Goal: Task Accomplishment & Management: Use online tool/utility

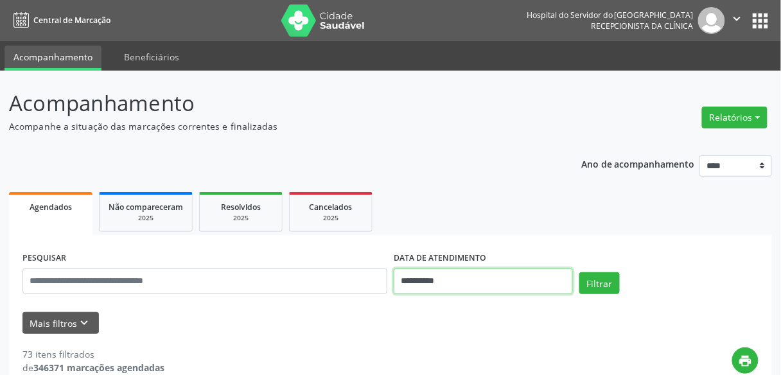
click at [457, 284] on input "**********" at bounding box center [483, 281] width 179 height 26
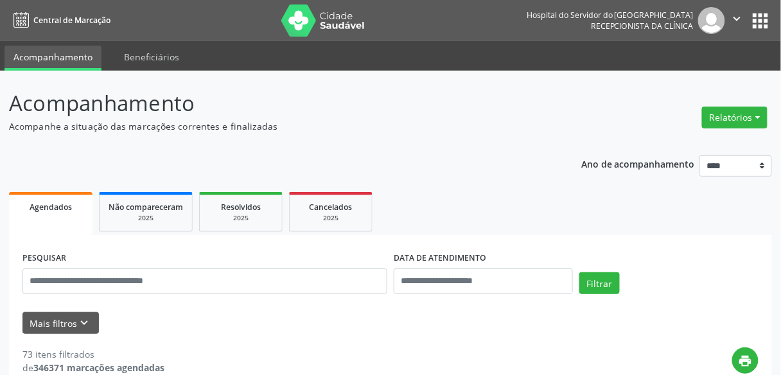
click at [266, 132] on p "Acompanhe a situação das marcações correntes e finalizadas" at bounding box center [276, 125] width 534 height 13
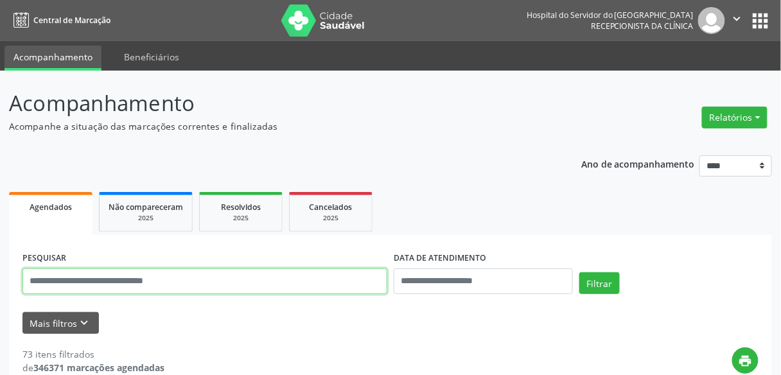
click at [180, 276] on input "text" at bounding box center [204, 281] width 365 height 26
type input "*"
click at [579, 272] on button "Filtrar" at bounding box center [599, 283] width 40 height 22
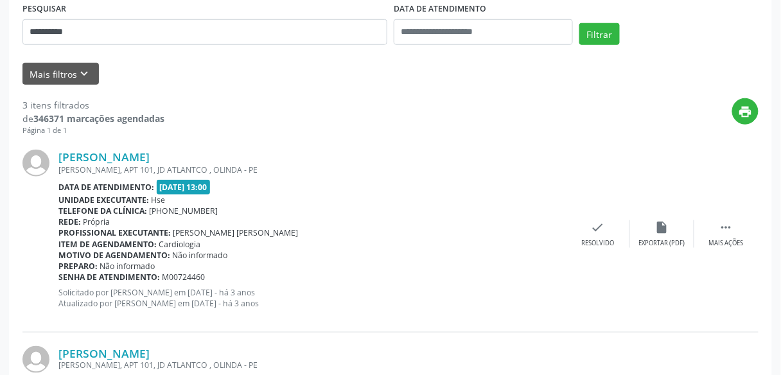
scroll to position [308, 0]
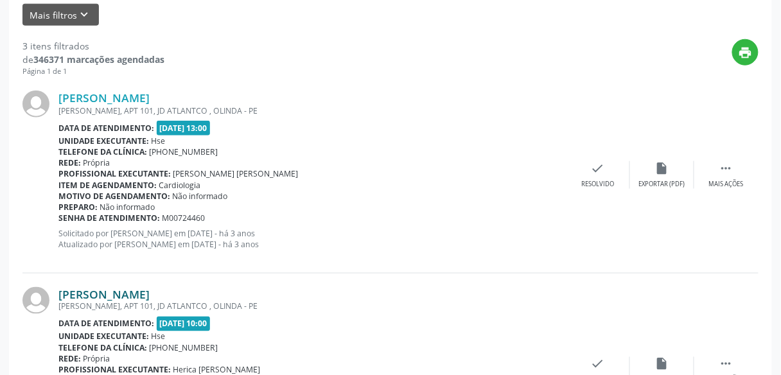
click at [150, 293] on link "[PERSON_NAME]" at bounding box center [103, 294] width 91 height 14
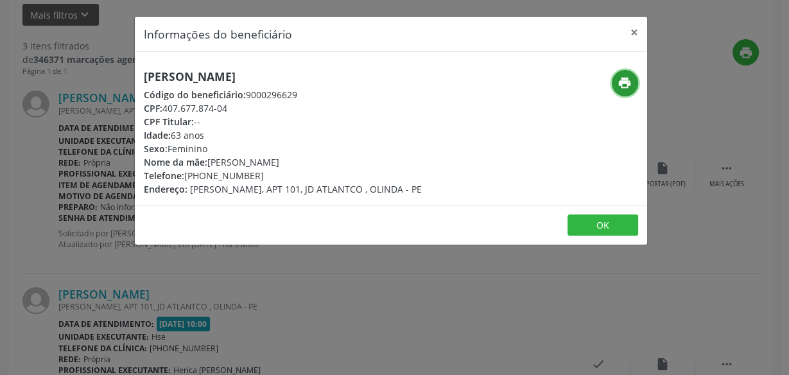
click at [623, 85] on icon "print" at bounding box center [625, 83] width 14 height 14
click at [632, 32] on button "×" at bounding box center [635, 32] width 26 height 31
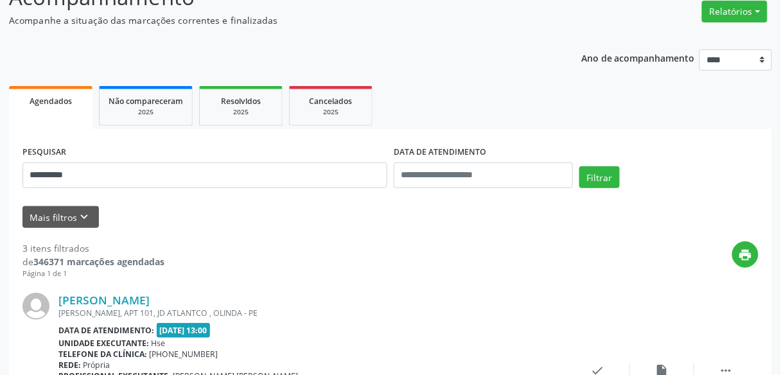
scroll to position [103, 0]
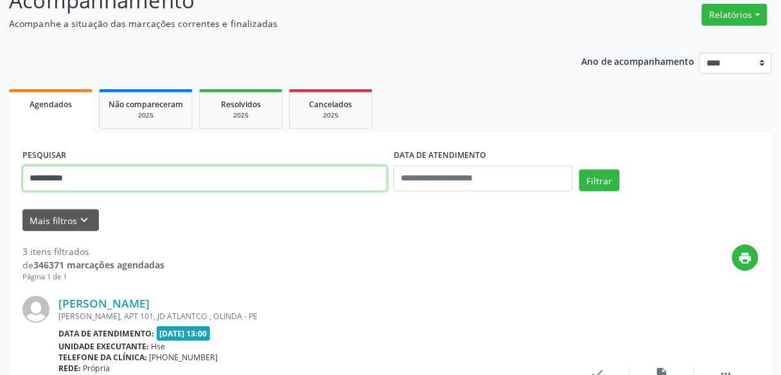
drag, startPoint x: 100, startPoint y: 178, endPoint x: 0, endPoint y: 212, distance: 105.8
click at [579, 170] on button "Filtrar" at bounding box center [599, 181] width 40 height 22
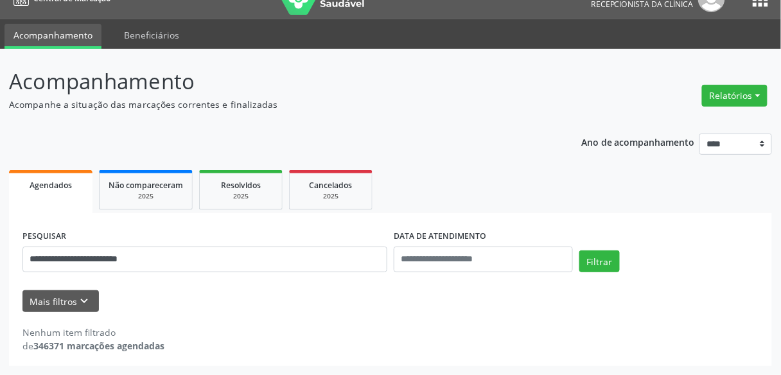
scroll to position [21, 0]
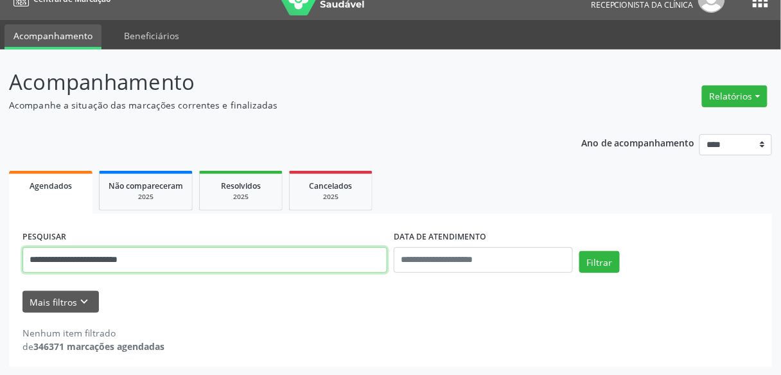
drag, startPoint x: 155, startPoint y: 266, endPoint x: 15, endPoint y: 261, distance: 139.4
click at [15, 261] on div "**********" at bounding box center [390, 290] width 763 height 153
click at [579, 251] on button "Filtrar" at bounding box center [599, 262] width 40 height 22
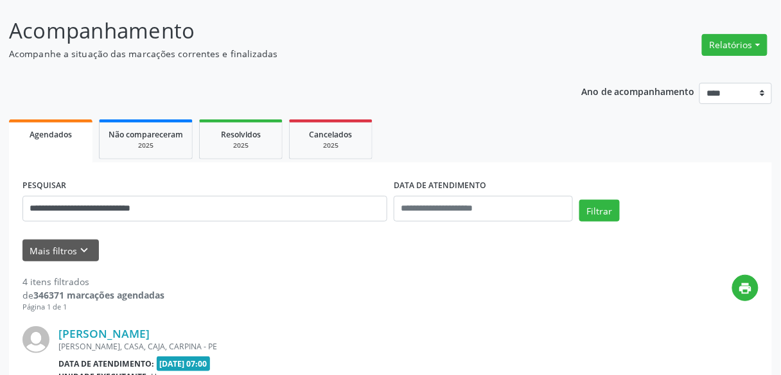
scroll to position [124, 0]
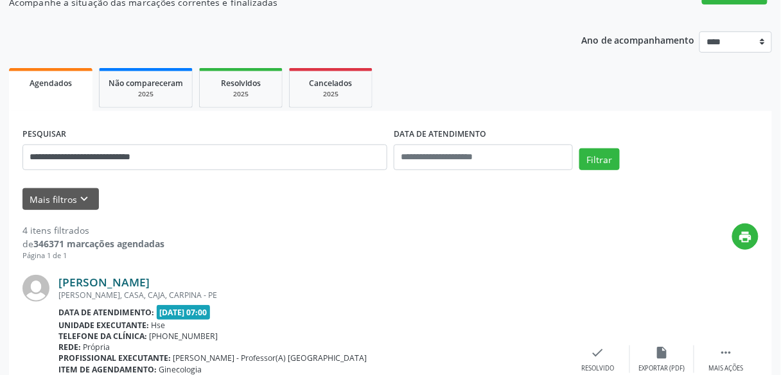
click at [150, 287] on link "[PERSON_NAME]" at bounding box center [103, 282] width 91 height 14
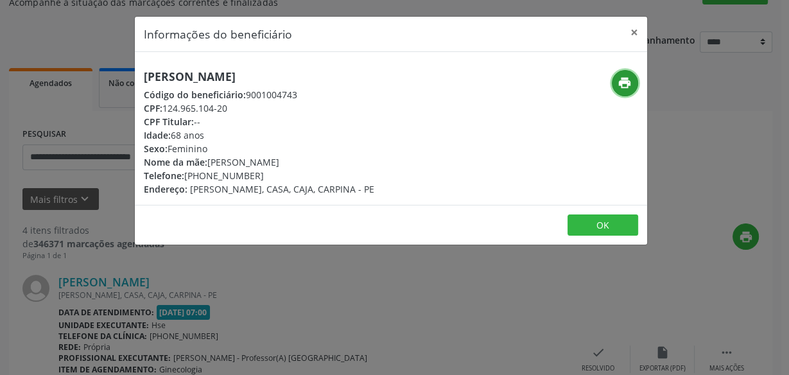
click at [631, 81] on icon "print" at bounding box center [625, 83] width 14 height 14
click at [634, 31] on button "×" at bounding box center [635, 32] width 26 height 31
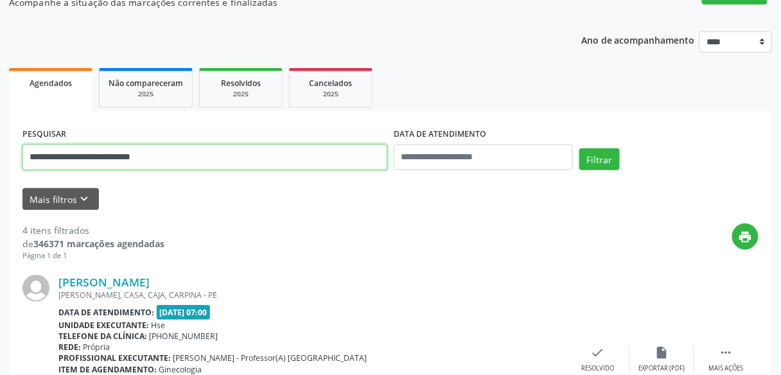
drag, startPoint x: 183, startPoint y: 160, endPoint x: 0, endPoint y: 162, distance: 183.0
click at [579, 148] on button "Filtrar" at bounding box center [599, 159] width 40 height 22
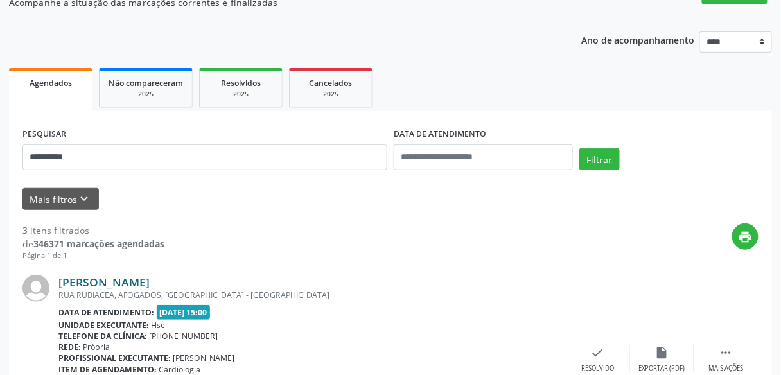
click at [141, 279] on link "[PERSON_NAME]" at bounding box center [103, 282] width 91 height 14
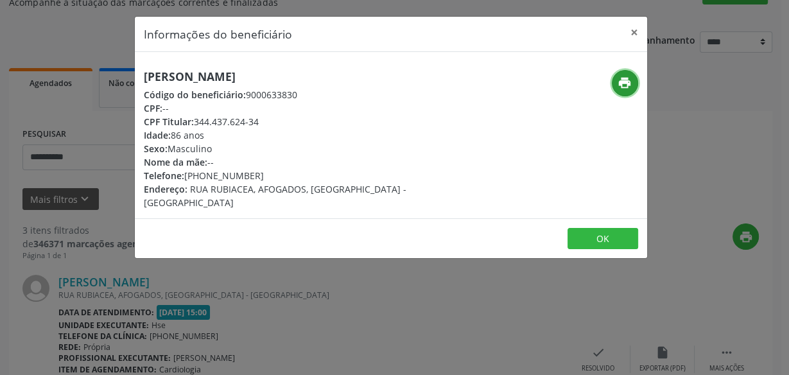
click at [631, 83] on icon "print" at bounding box center [625, 83] width 14 height 14
click at [635, 31] on button "×" at bounding box center [635, 32] width 26 height 31
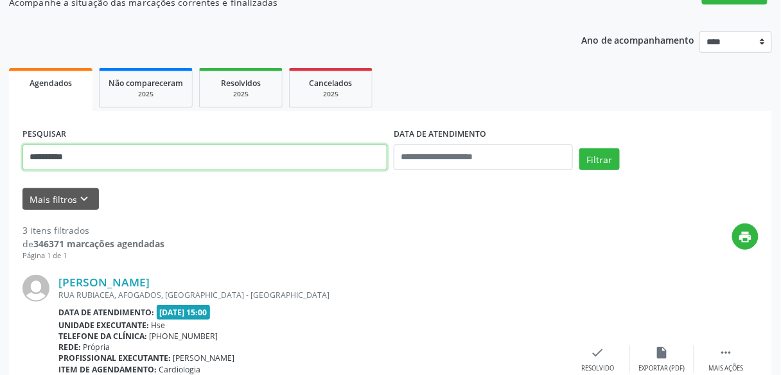
drag, startPoint x: 159, startPoint y: 157, endPoint x: 43, endPoint y: 155, distance: 115.6
click at [44, 155] on input "**********" at bounding box center [204, 157] width 365 height 26
type input "*"
click at [579, 148] on button "Filtrar" at bounding box center [599, 159] width 40 height 22
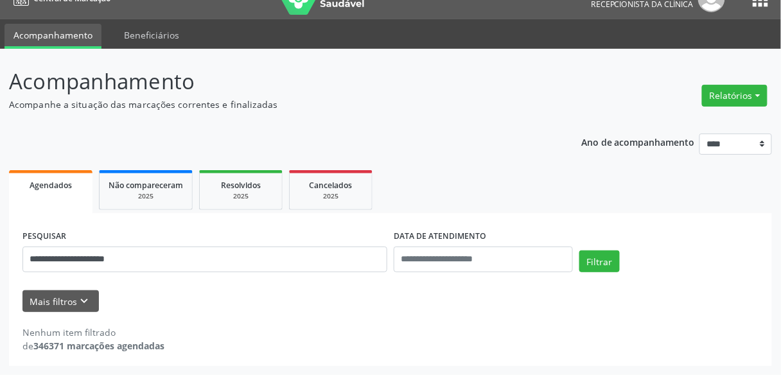
scroll to position [21, 0]
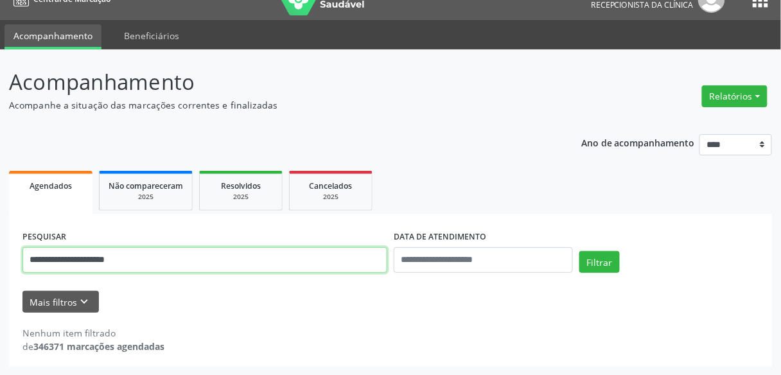
drag, startPoint x: 152, startPoint y: 255, endPoint x: 0, endPoint y: 265, distance: 151.9
click at [0, 265] on div "**********" at bounding box center [390, 212] width 781 height 326
paste input "text"
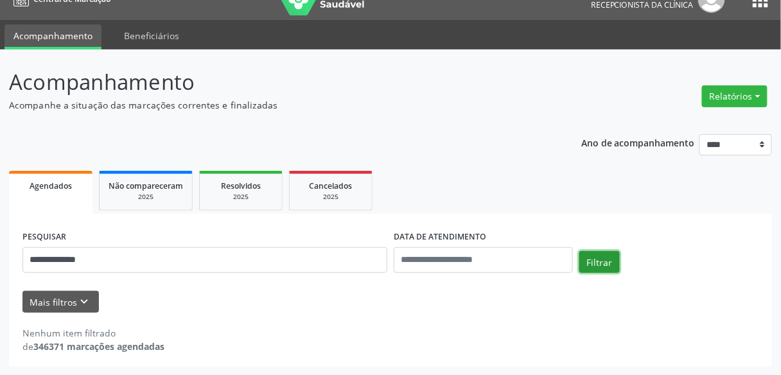
click at [596, 259] on button "Filtrar" at bounding box center [599, 262] width 40 height 22
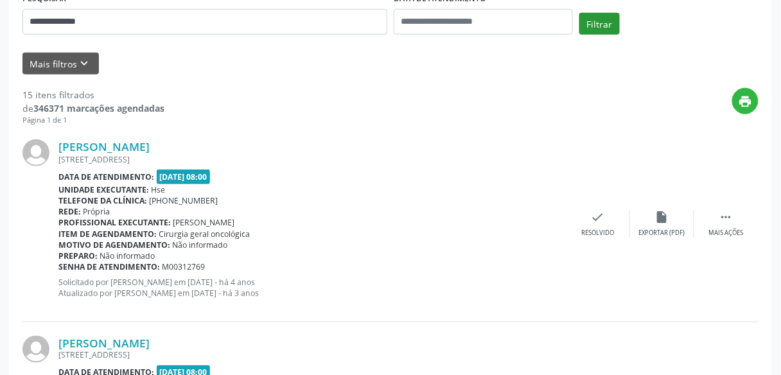
scroll to position [278, 0]
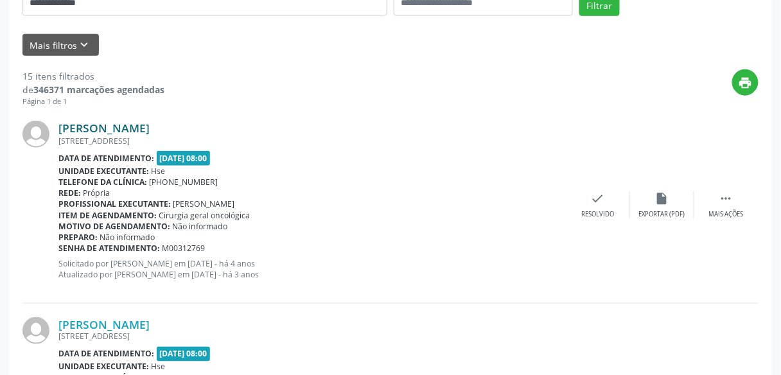
click at [150, 128] on link "[PERSON_NAME]" at bounding box center [103, 128] width 91 height 14
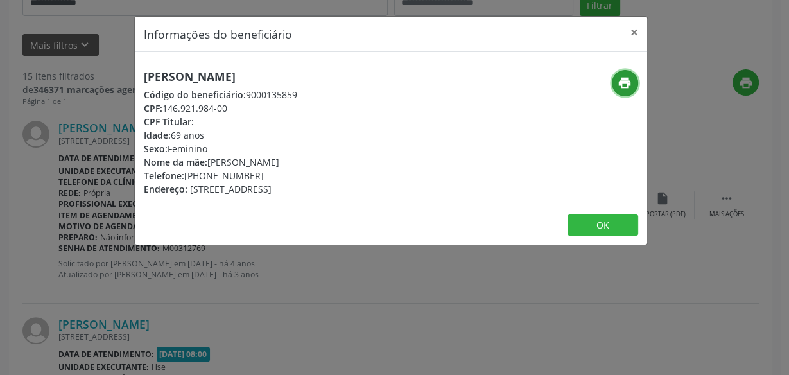
click at [626, 80] on icon "print" at bounding box center [625, 83] width 14 height 14
click at [630, 33] on button "×" at bounding box center [635, 32] width 26 height 31
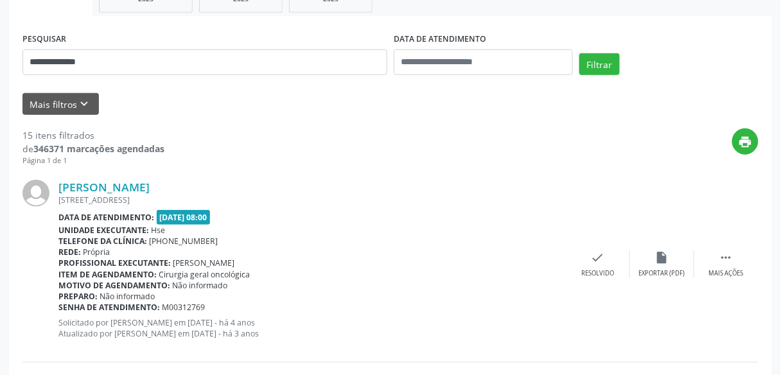
scroll to position [175, 0]
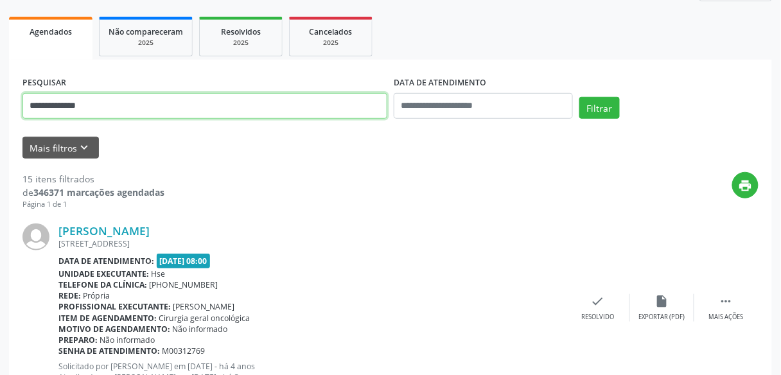
drag, startPoint x: 114, startPoint y: 100, endPoint x: 0, endPoint y: 105, distance: 114.4
type input "**********"
click at [579, 97] on button "Filtrar" at bounding box center [599, 108] width 40 height 22
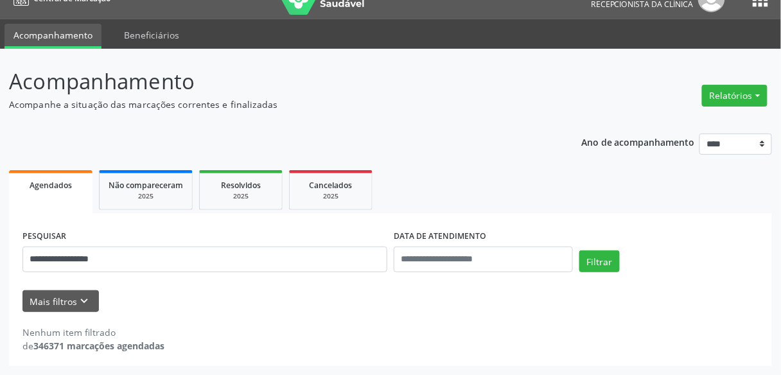
scroll to position [21, 0]
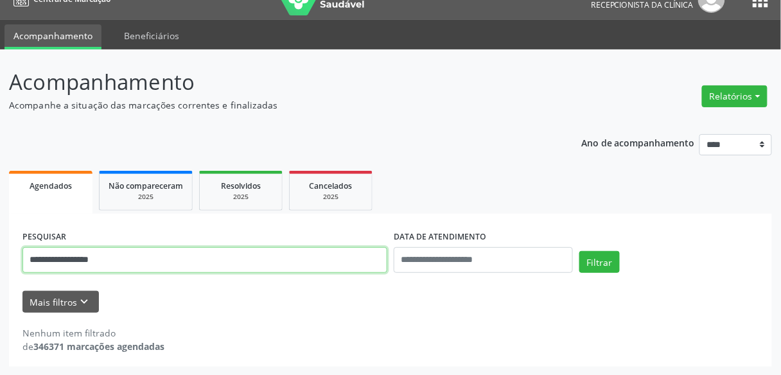
drag, startPoint x: 127, startPoint y: 267, endPoint x: 27, endPoint y: 260, distance: 99.7
click at [27, 260] on input "**********" at bounding box center [204, 260] width 365 height 26
click at [579, 251] on button "Filtrar" at bounding box center [599, 262] width 40 height 22
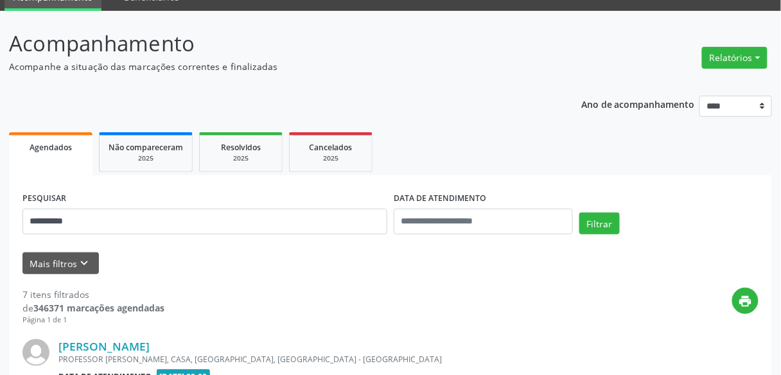
scroll to position [175, 0]
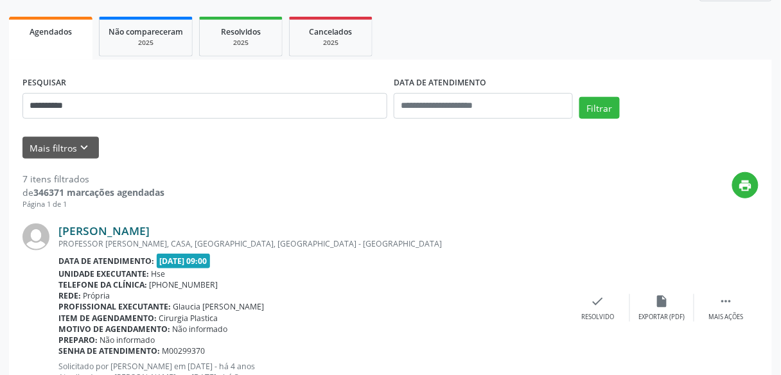
click at [150, 225] on link "[PERSON_NAME]" at bounding box center [103, 230] width 91 height 14
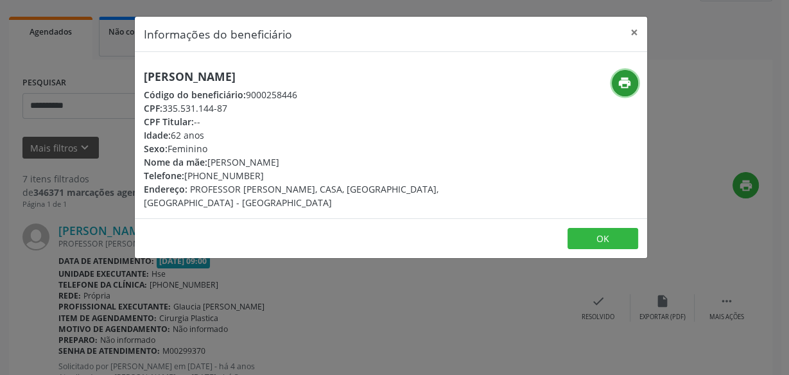
click at [621, 85] on icon "print" at bounding box center [625, 83] width 14 height 14
click at [631, 33] on button "×" at bounding box center [635, 32] width 26 height 31
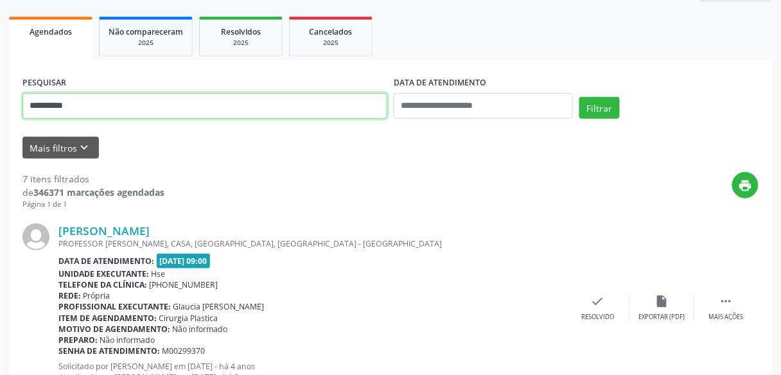
drag, startPoint x: 86, startPoint y: 107, endPoint x: 0, endPoint y: 99, distance: 86.4
click at [579, 97] on button "Filtrar" at bounding box center [599, 108] width 40 height 22
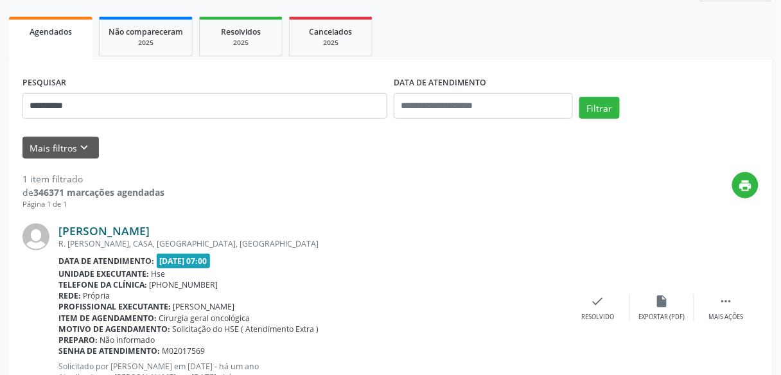
click at [150, 227] on link "[PERSON_NAME]" at bounding box center [103, 230] width 91 height 14
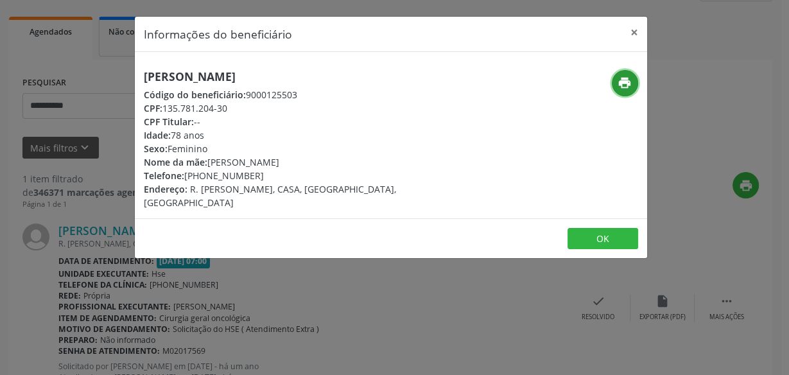
click at [626, 87] on icon "print" at bounding box center [625, 83] width 14 height 14
click at [634, 32] on button "×" at bounding box center [635, 32] width 26 height 31
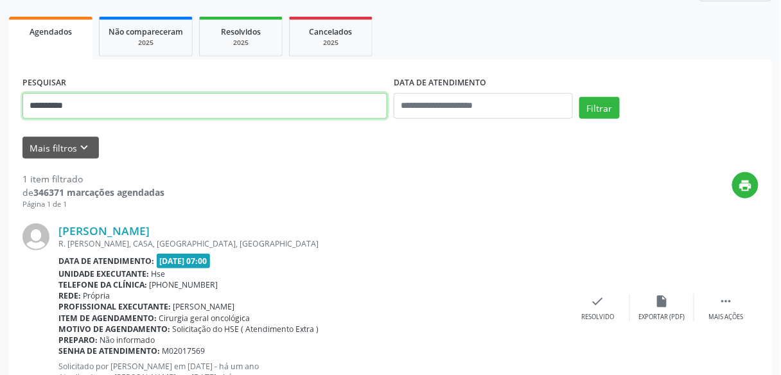
drag, startPoint x: 87, startPoint y: 105, endPoint x: 0, endPoint y: 105, distance: 87.3
click at [0, 105] on div "**********" at bounding box center [390, 161] width 781 height 533
paste input "**********"
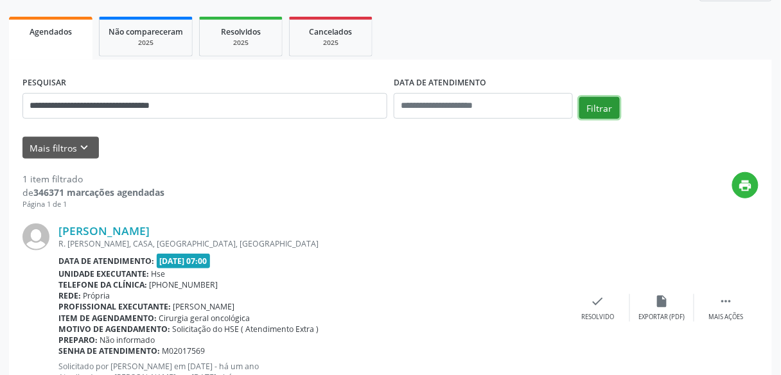
click at [590, 105] on button "Filtrar" at bounding box center [599, 108] width 40 height 22
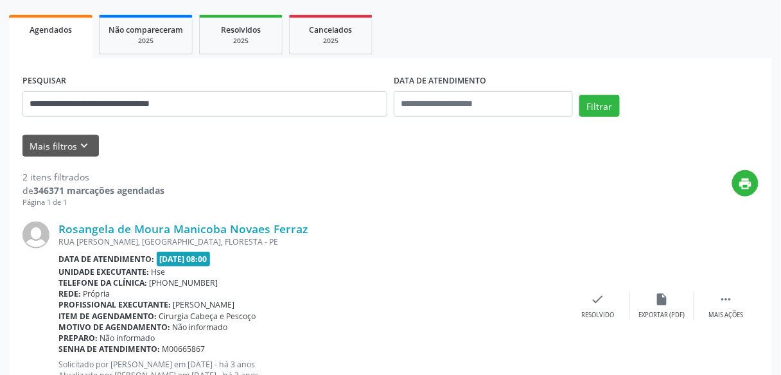
scroll to position [166, 0]
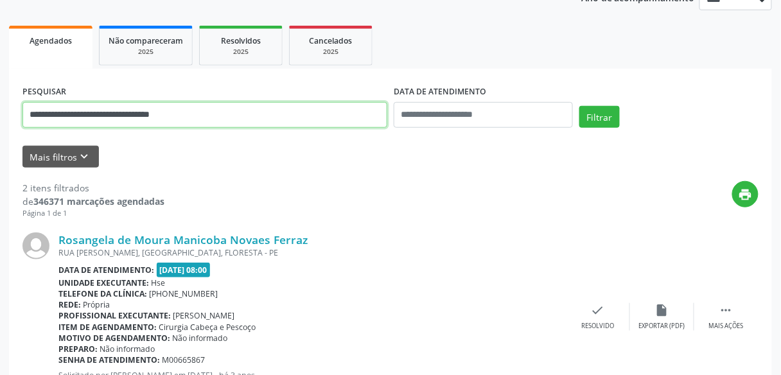
drag, startPoint x: 271, startPoint y: 110, endPoint x: 0, endPoint y: 101, distance: 271.2
click at [0, 101] on div "**********" at bounding box center [390, 268] width 781 height 729
click at [579, 106] on button "Filtrar" at bounding box center [599, 117] width 40 height 22
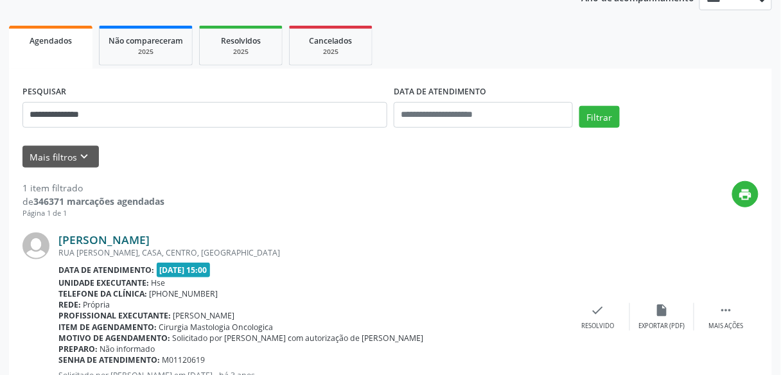
click at [150, 235] on link "[PERSON_NAME]" at bounding box center [103, 239] width 91 height 14
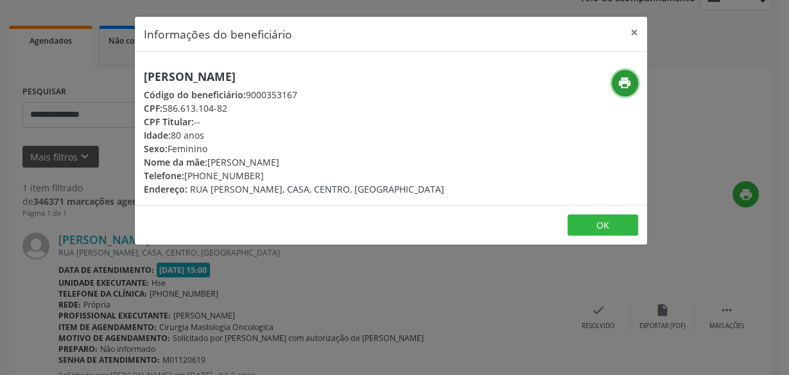
click at [618, 83] on icon "print" at bounding box center [625, 83] width 14 height 14
drag, startPoint x: 635, startPoint y: 28, endPoint x: 576, endPoint y: 48, distance: 61.9
click at [635, 28] on button "×" at bounding box center [635, 32] width 26 height 31
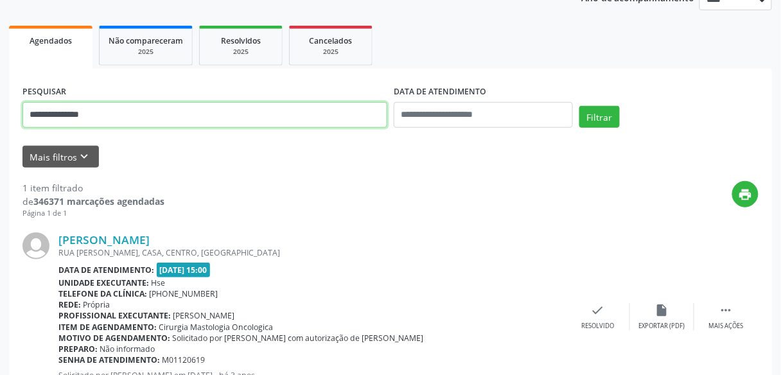
drag, startPoint x: 112, startPoint y: 119, endPoint x: 1, endPoint y: 113, distance: 111.3
click at [0, 119] on div "**********" at bounding box center [390, 170] width 781 height 533
click at [579, 106] on button "Filtrar" at bounding box center [599, 117] width 40 height 22
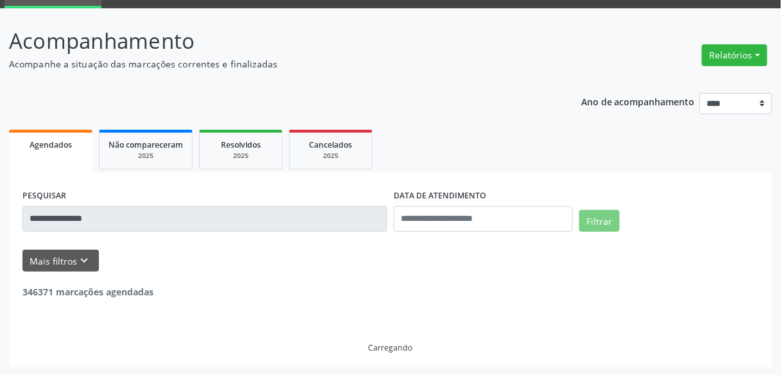
scroll to position [21, 0]
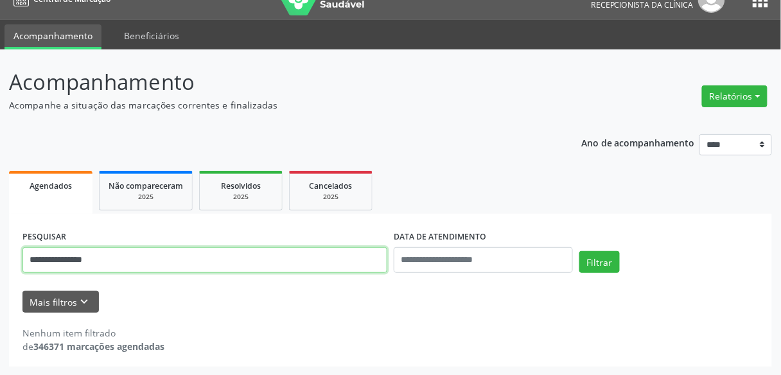
drag, startPoint x: 114, startPoint y: 259, endPoint x: 0, endPoint y: 262, distance: 113.7
click at [0, 262] on div "**********" at bounding box center [390, 212] width 781 height 326
type input "**********"
click at [579, 251] on button "Filtrar" at bounding box center [599, 262] width 40 height 22
